Goal: Leave review/rating: Share an evaluation or opinion about a product, service, or content

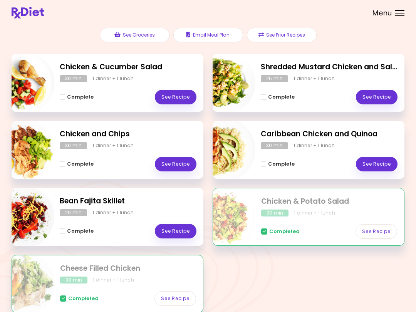
scroll to position [86, 0]
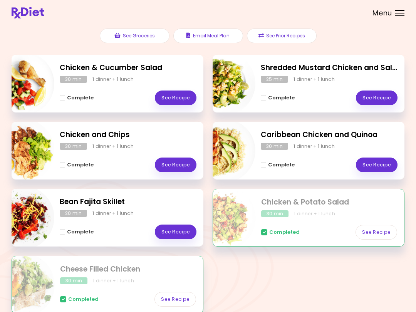
click at [179, 230] on link "See Recipe" at bounding box center [176, 231] width 42 height 15
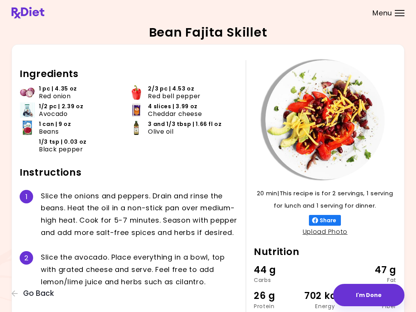
click at [311, 291] on button "I'm Done" at bounding box center [368, 295] width 71 height 22
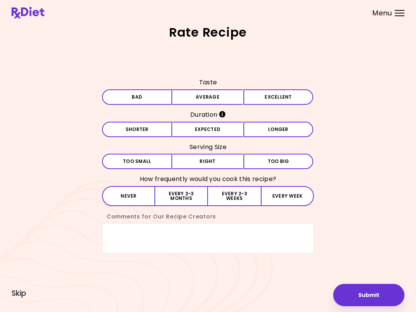
click at [216, 100] on button "Average" at bounding box center [207, 96] width 70 height 15
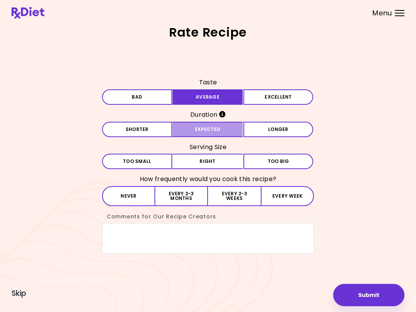
click at [217, 131] on button "Expected" at bounding box center [207, 129] width 70 height 15
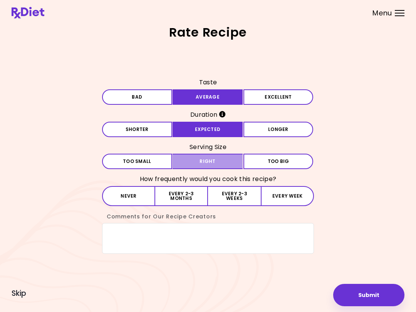
click at [211, 160] on button "Right" at bounding box center [207, 161] width 70 height 15
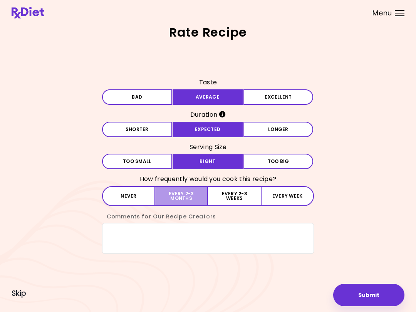
click at [187, 192] on button "Every 2-3 months" at bounding box center [181, 196] width 53 height 20
click at [125, 232] on textarea "Comments for Our Recipe Creators" at bounding box center [208, 238] width 212 height 31
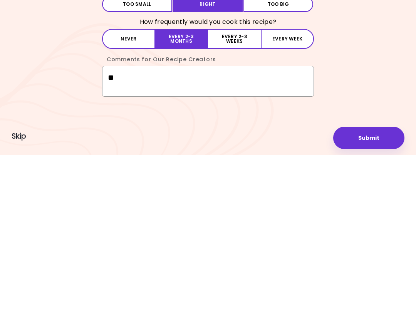
type textarea "*"
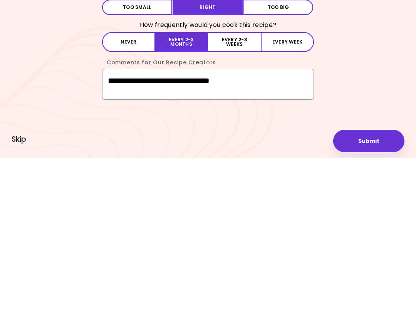
type textarea "**********"
click at [311, 284] on button "Submit" at bounding box center [368, 295] width 71 height 22
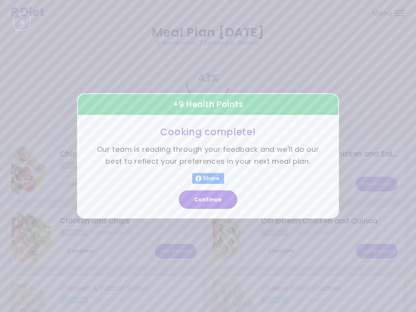
click at [221, 207] on button "Continue" at bounding box center [208, 200] width 58 height 18
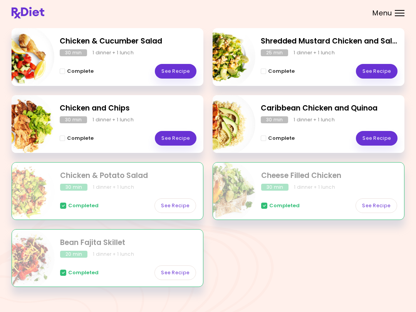
scroll to position [112, 0]
click at [311, 132] on link "See Recipe" at bounding box center [377, 138] width 42 height 15
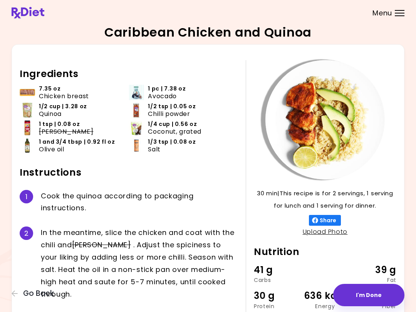
click at [15, 291] on icon "button" at bounding box center [15, 293] width 7 height 7
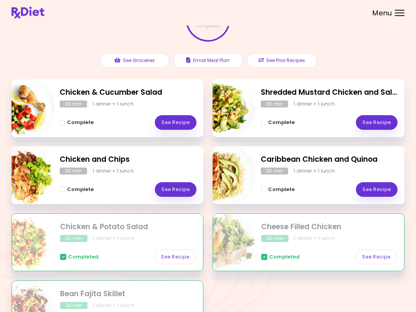
scroll to position [64, 0]
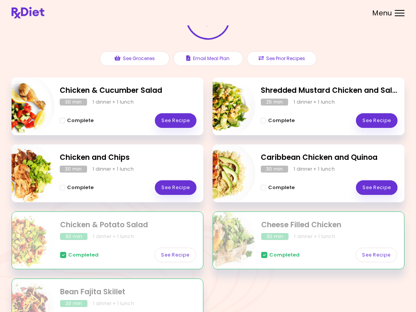
click at [182, 186] on link "See Recipe" at bounding box center [176, 187] width 42 height 15
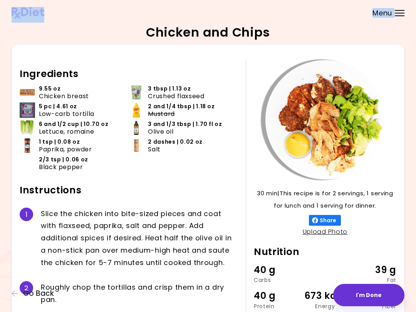
click at [2, 0] on header at bounding box center [208, 12] width 416 height 25
